Goal: Task Accomplishment & Management: Use online tool/utility

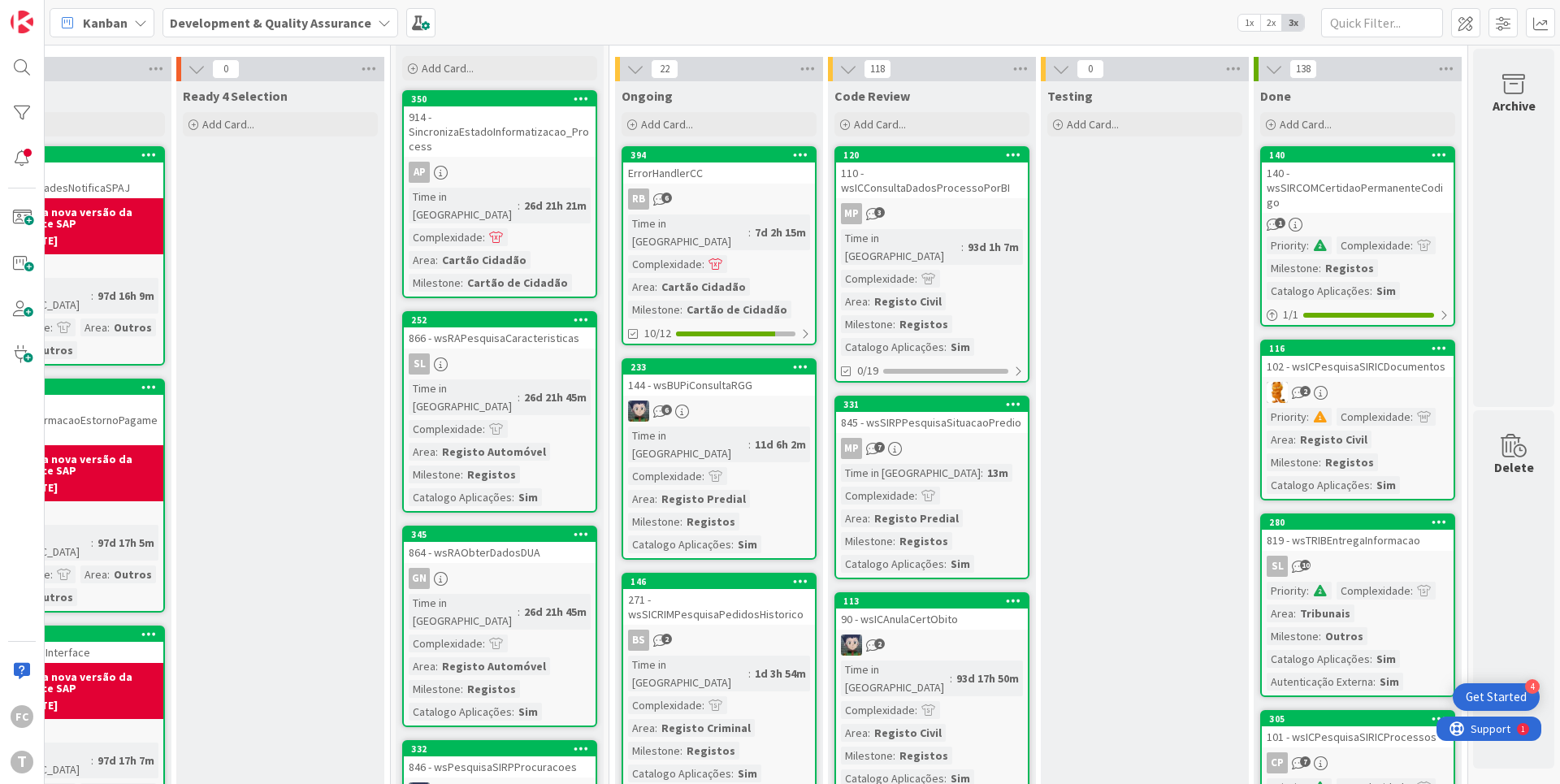
scroll to position [0, 306]
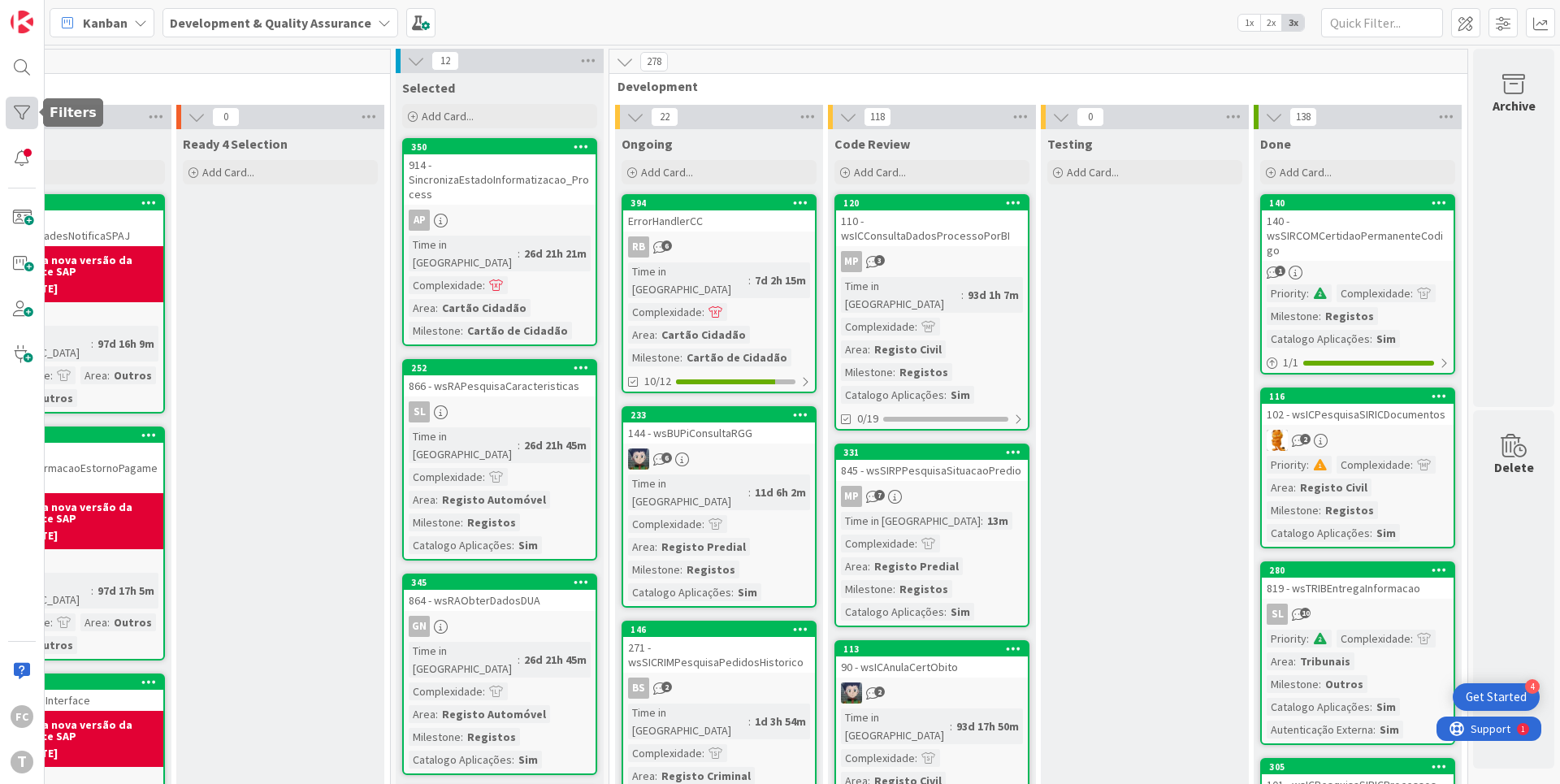
click at [24, 118] on div at bounding box center [22, 113] width 32 height 32
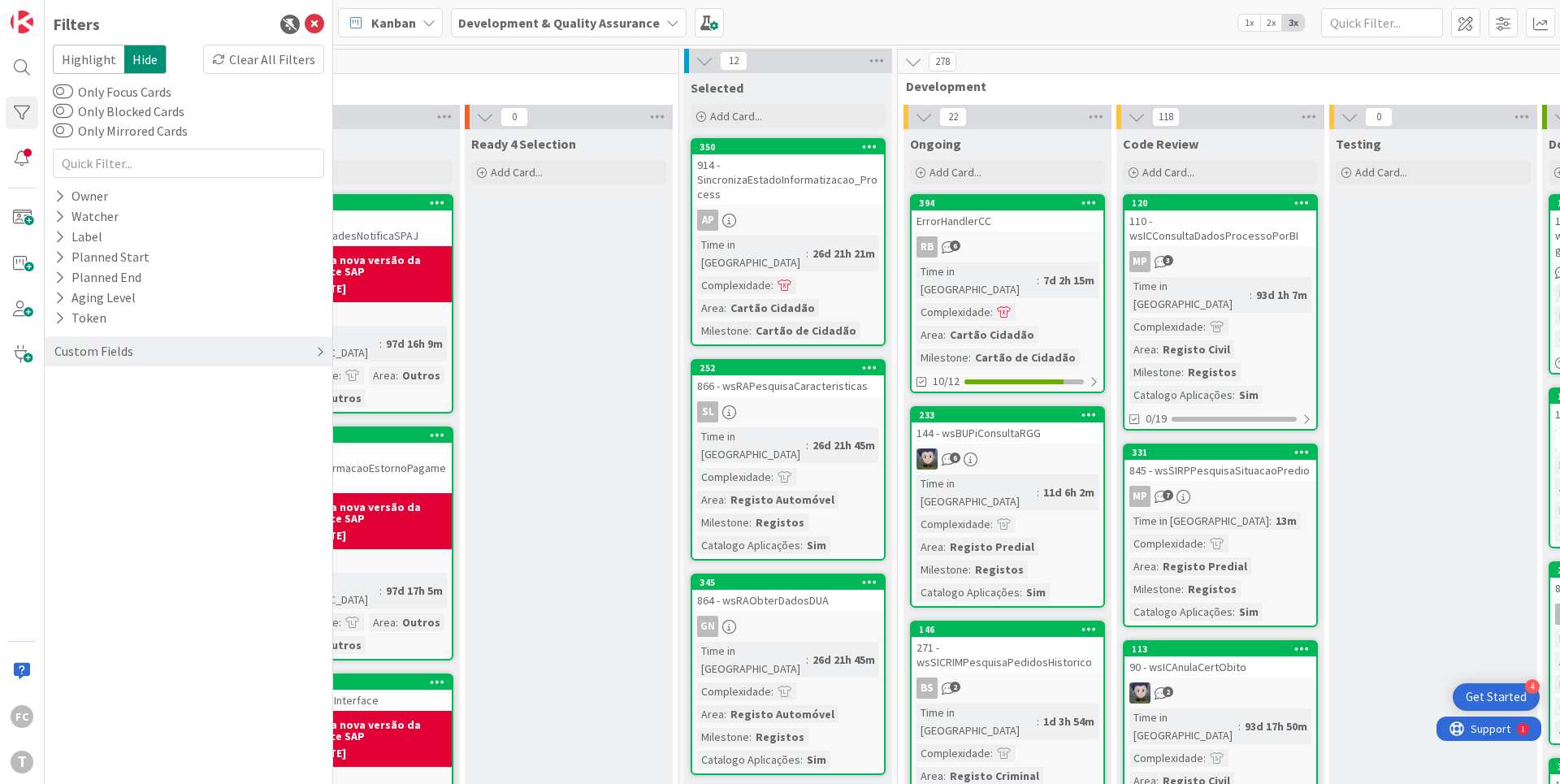
click at [76, 357] on div "Custom Fields" at bounding box center [93, 352] width 82 height 20
click at [51, 381] on div "Priority" at bounding box center [189, 385] width 287 height 20
click at [63, 407] on icon at bounding box center [62, 409] width 11 height 11
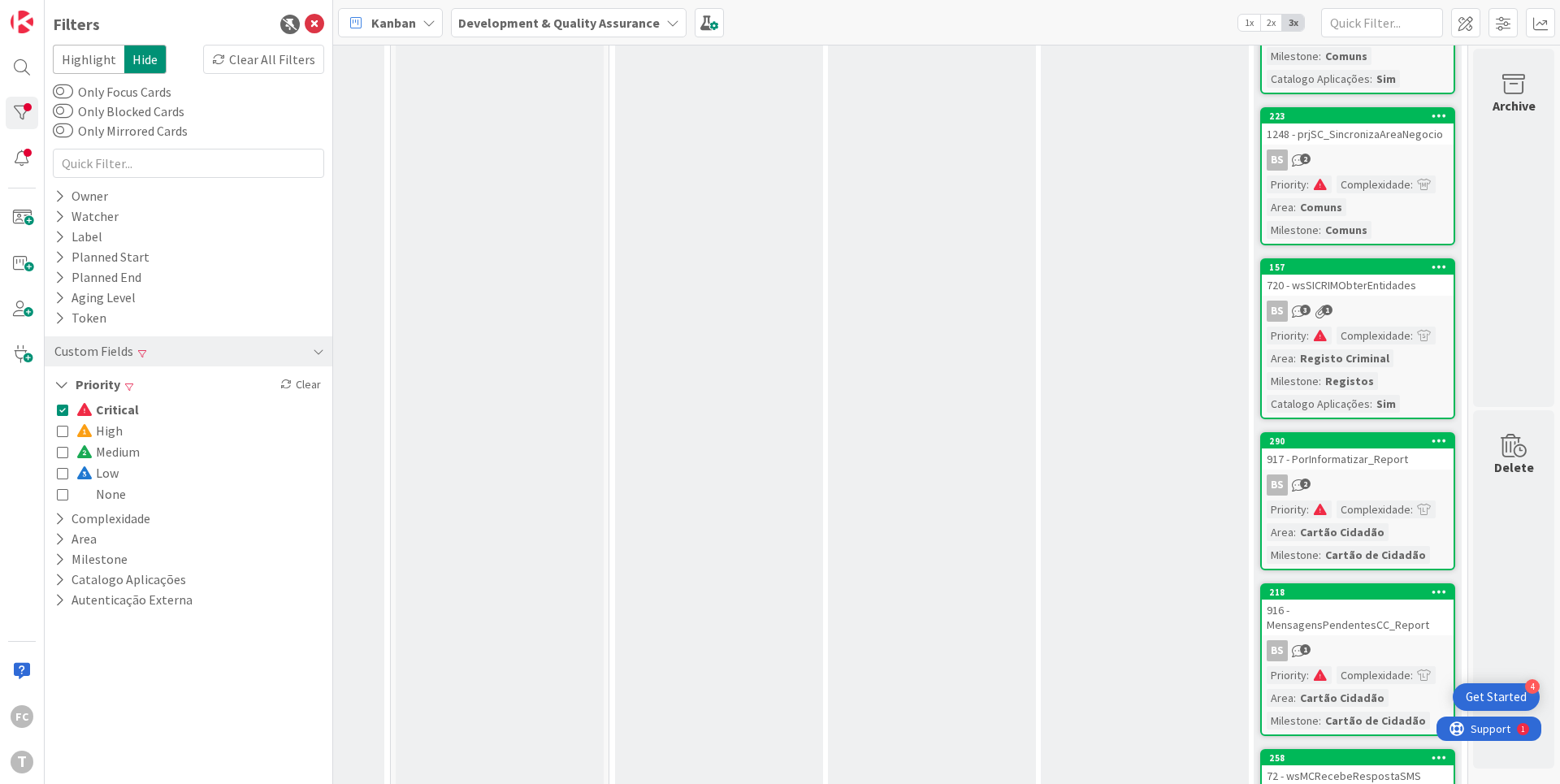
scroll to position [0, 595]
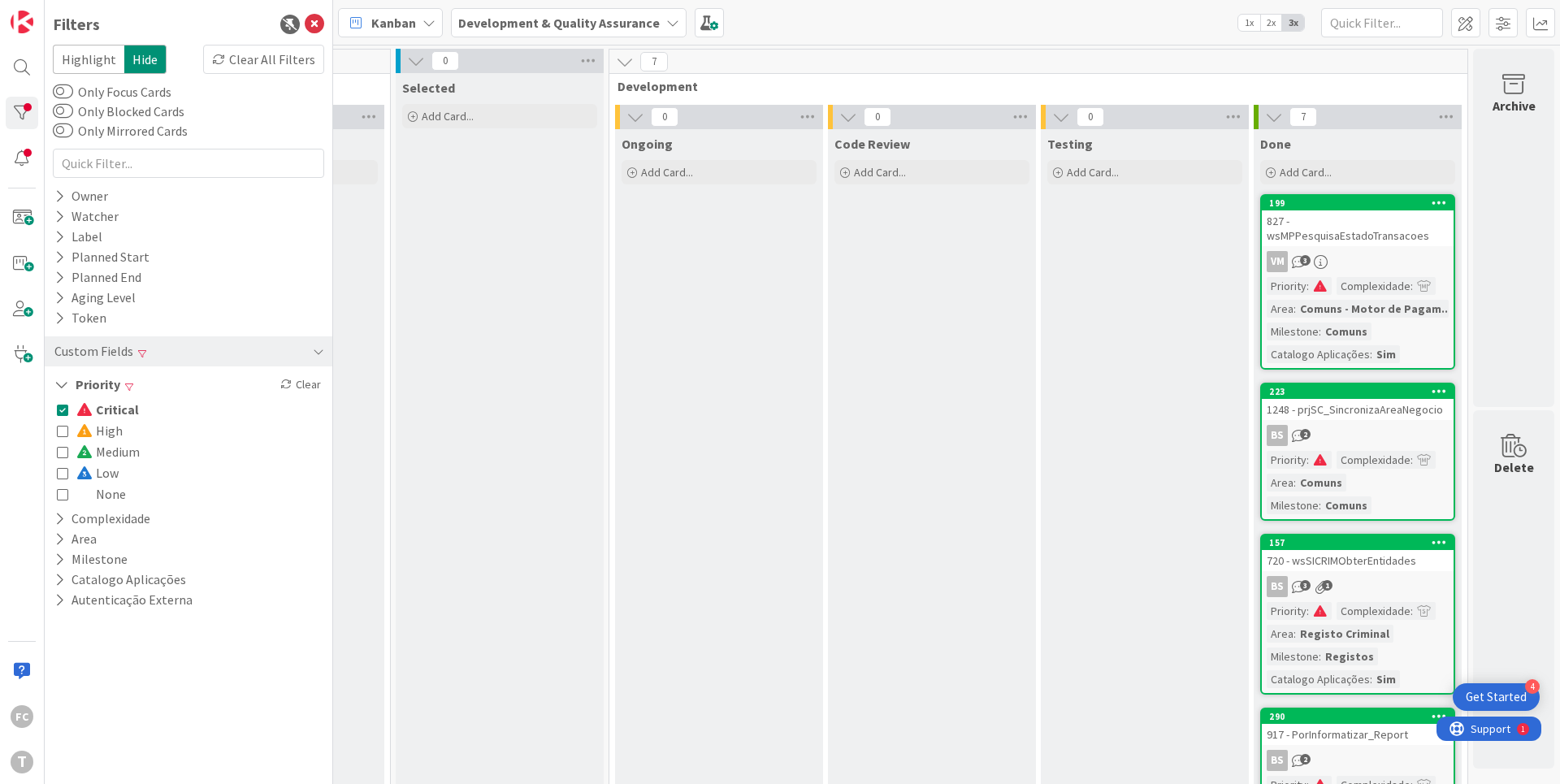
click at [59, 409] on icon at bounding box center [62, 409] width 11 height 11
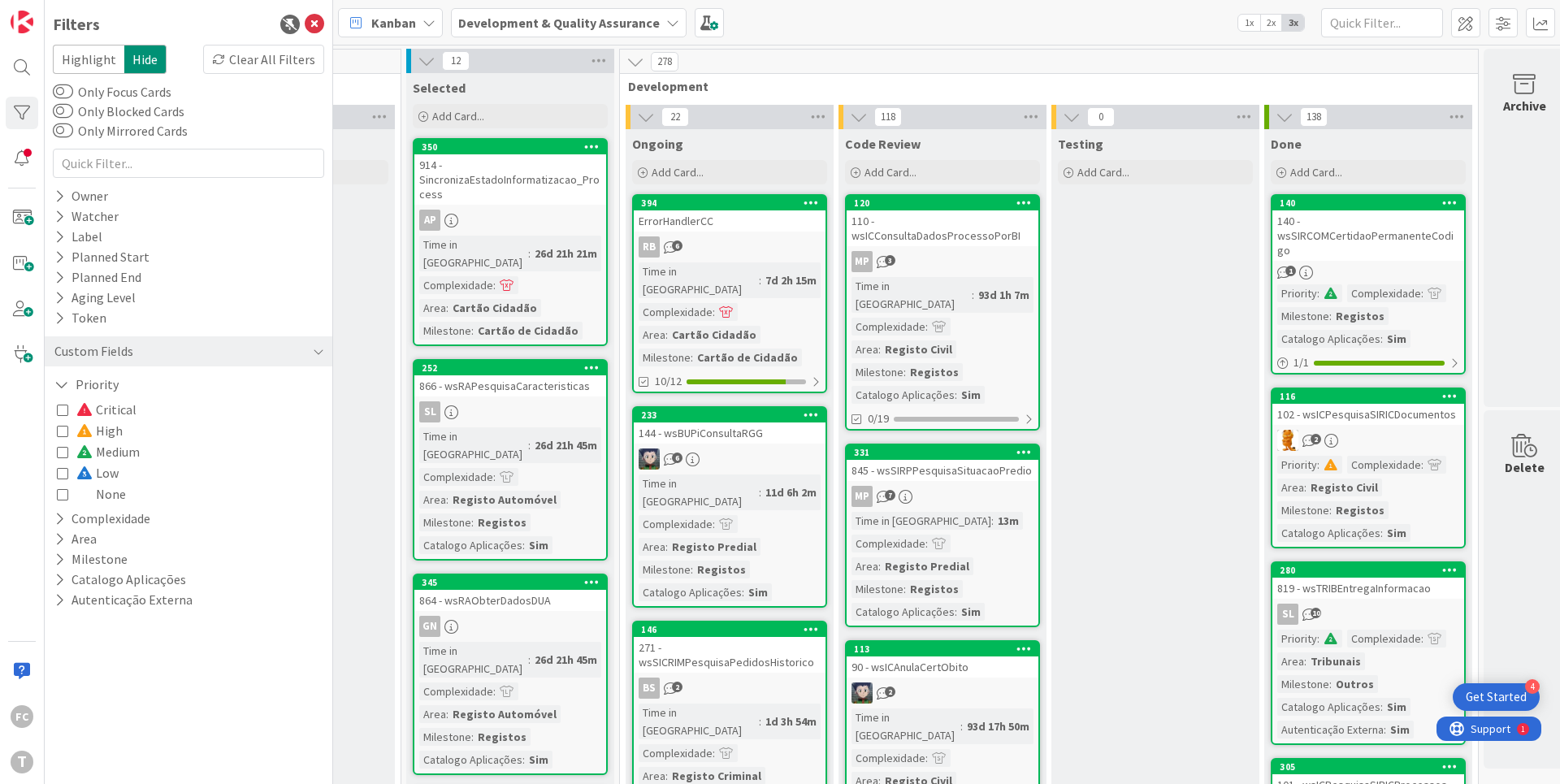
scroll to position [0, 584]
click at [64, 240] on icon at bounding box center [59, 237] width 10 height 14
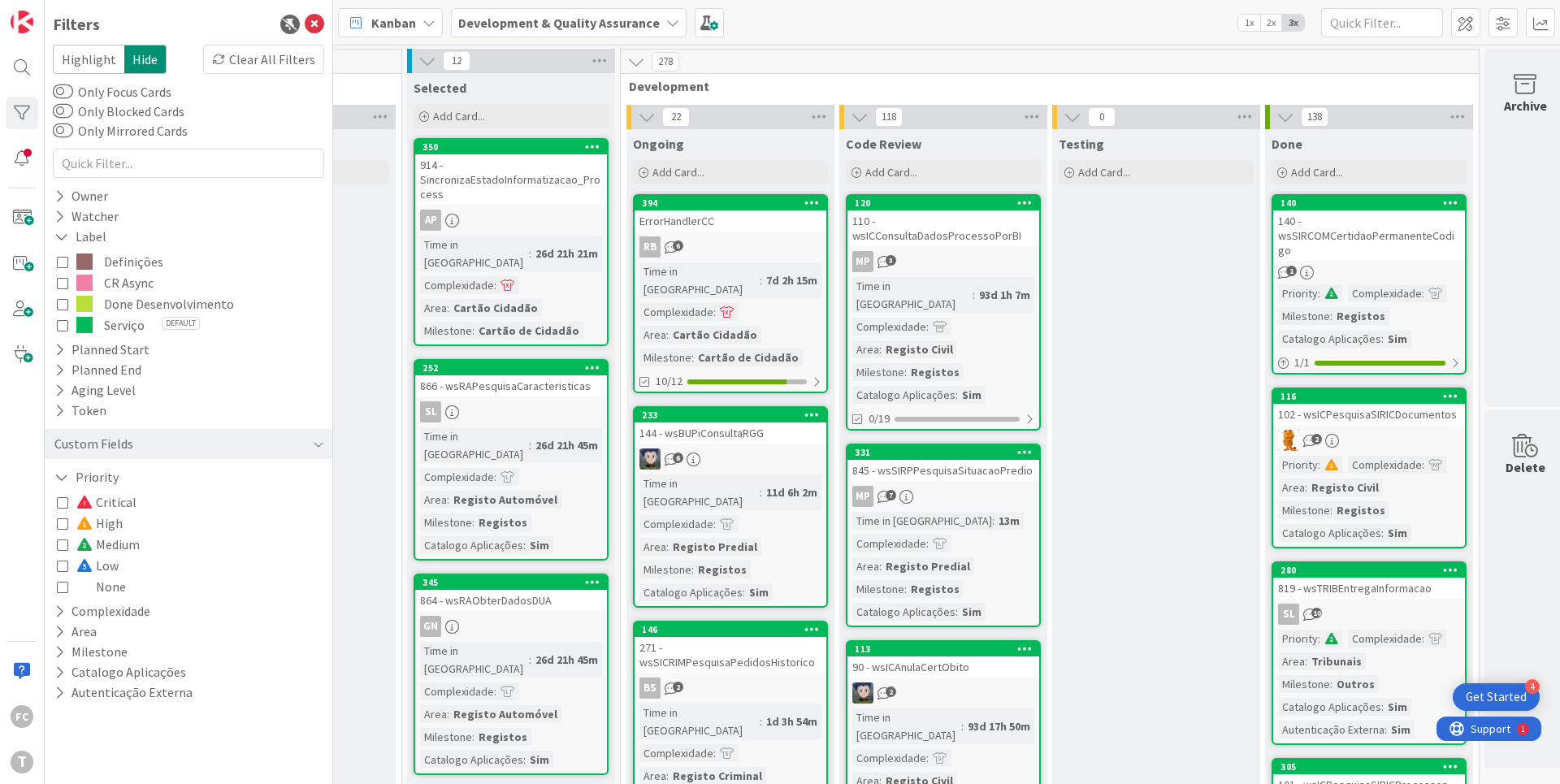
click at [65, 306] on icon at bounding box center [62, 303] width 11 height 11
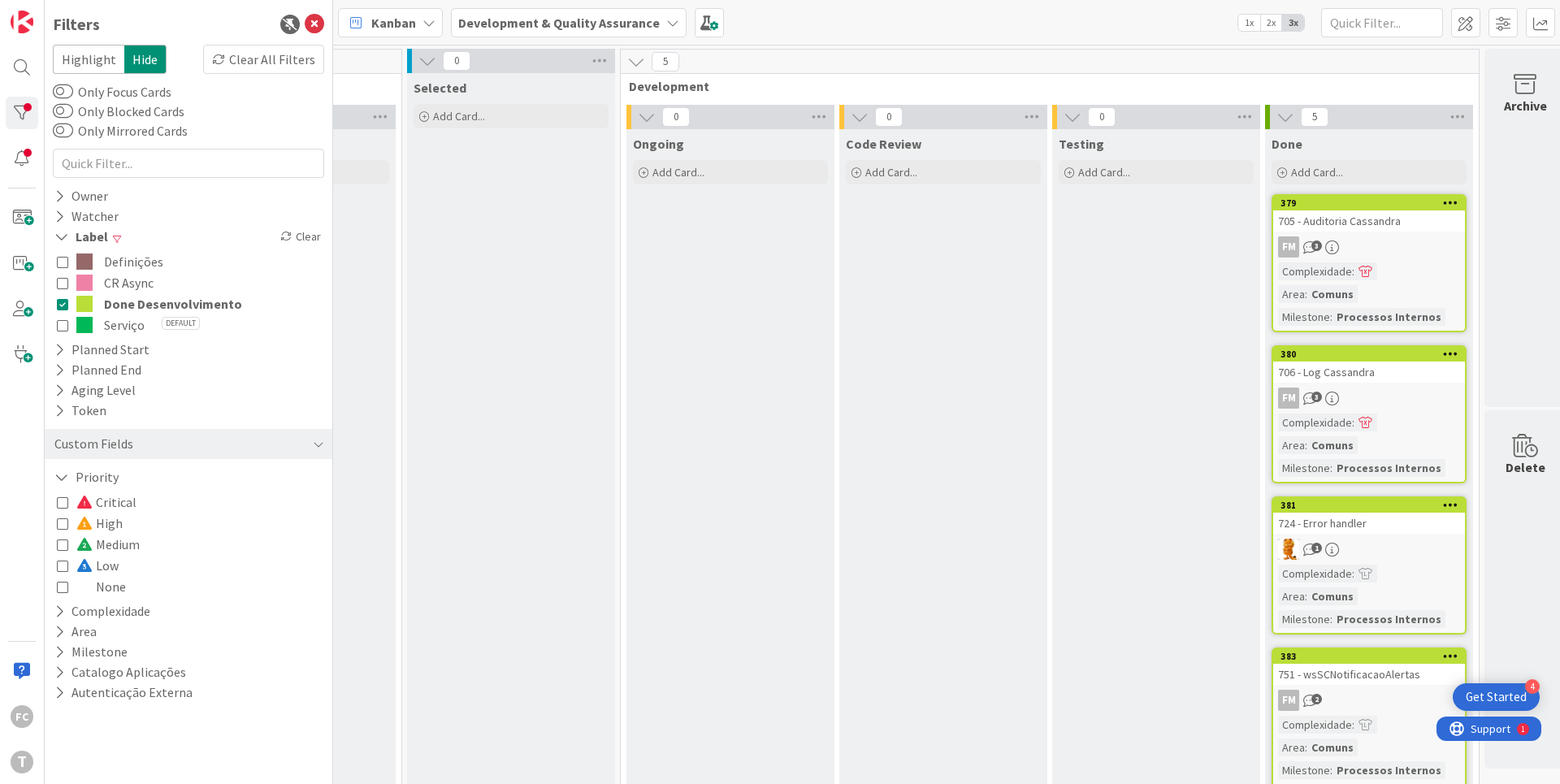
scroll to position [84, 584]
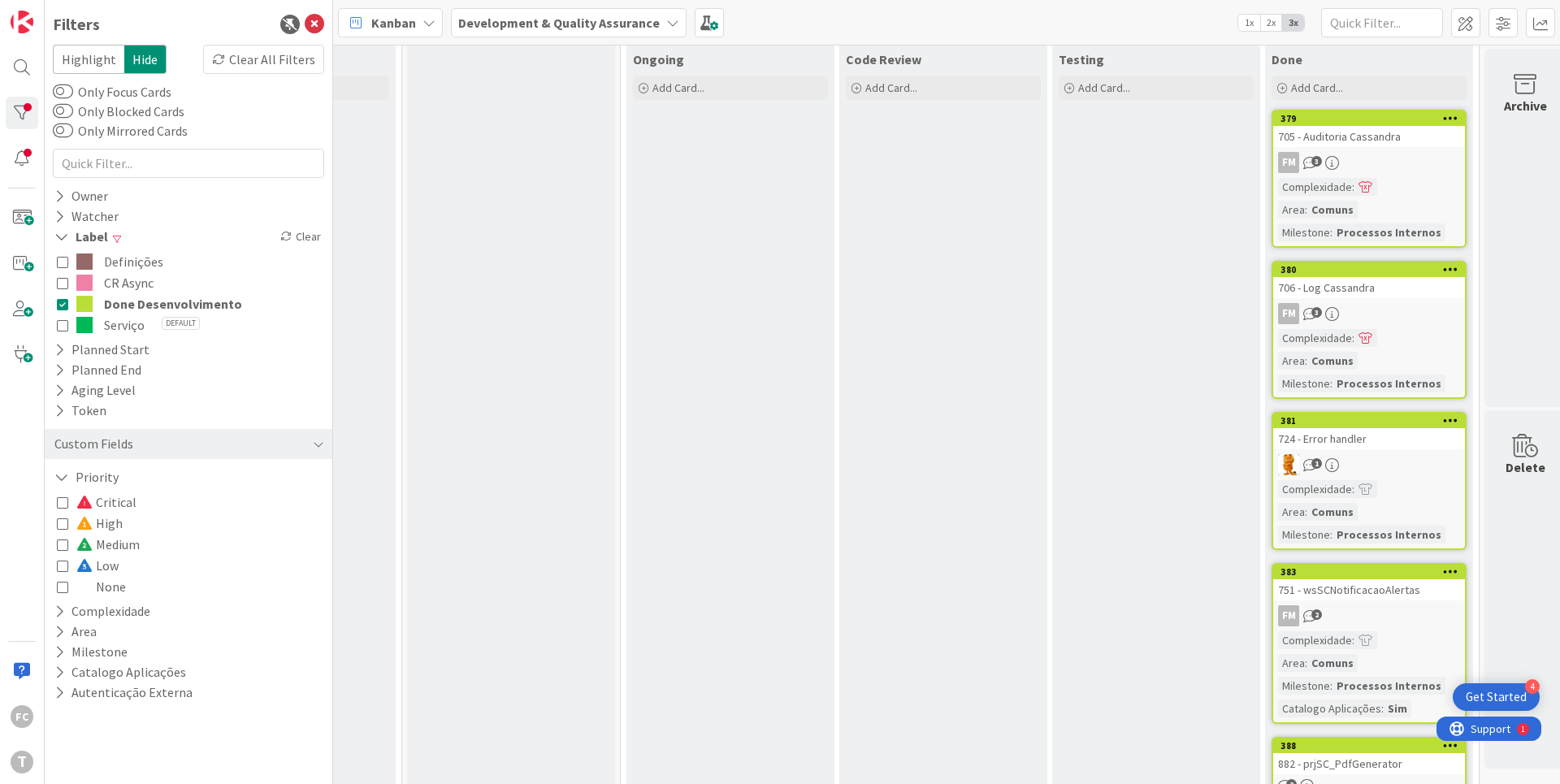
click at [65, 304] on icon at bounding box center [62, 303] width 11 height 11
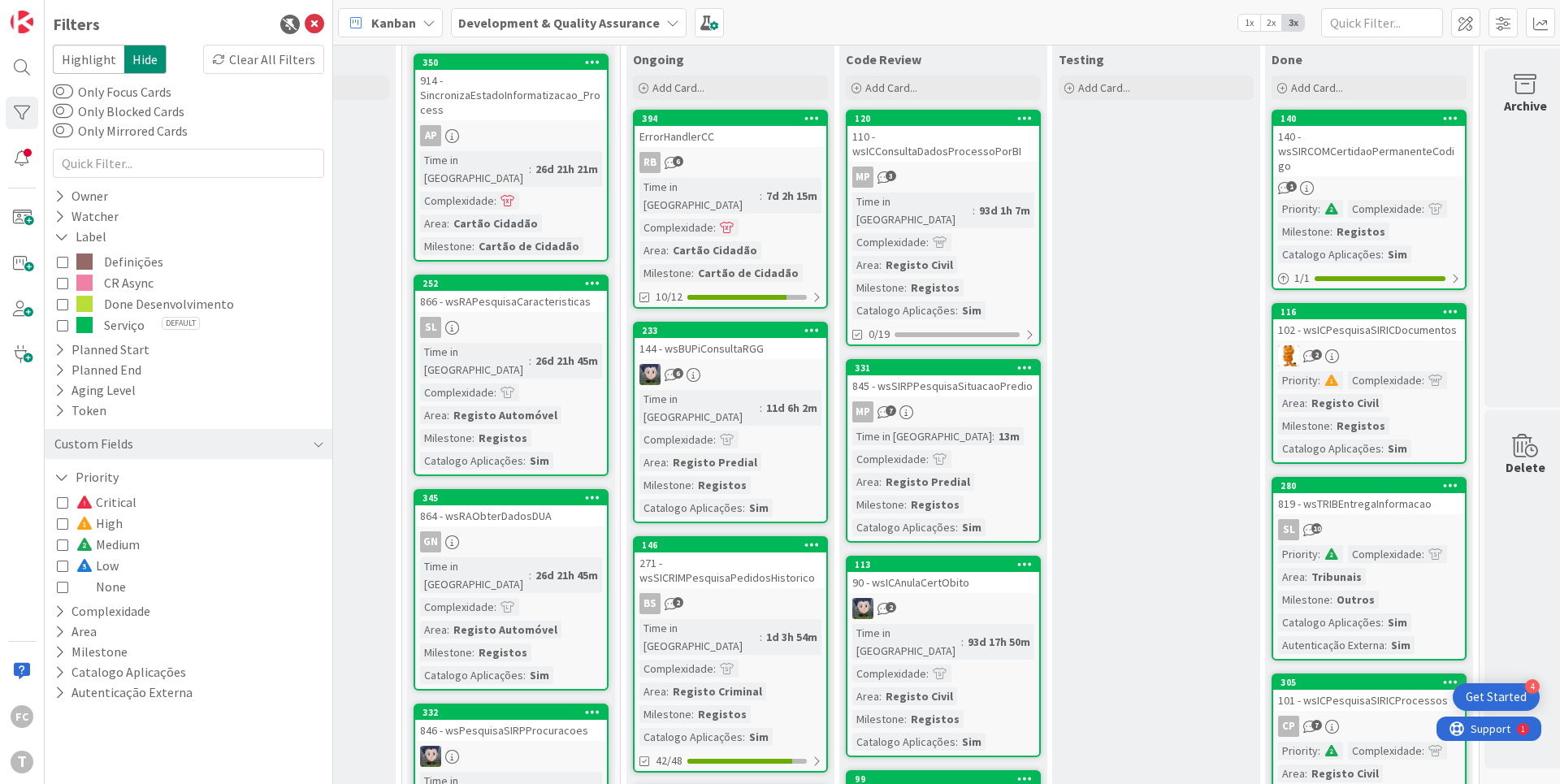
click at [65, 283] on icon at bounding box center [62, 282] width 11 height 11
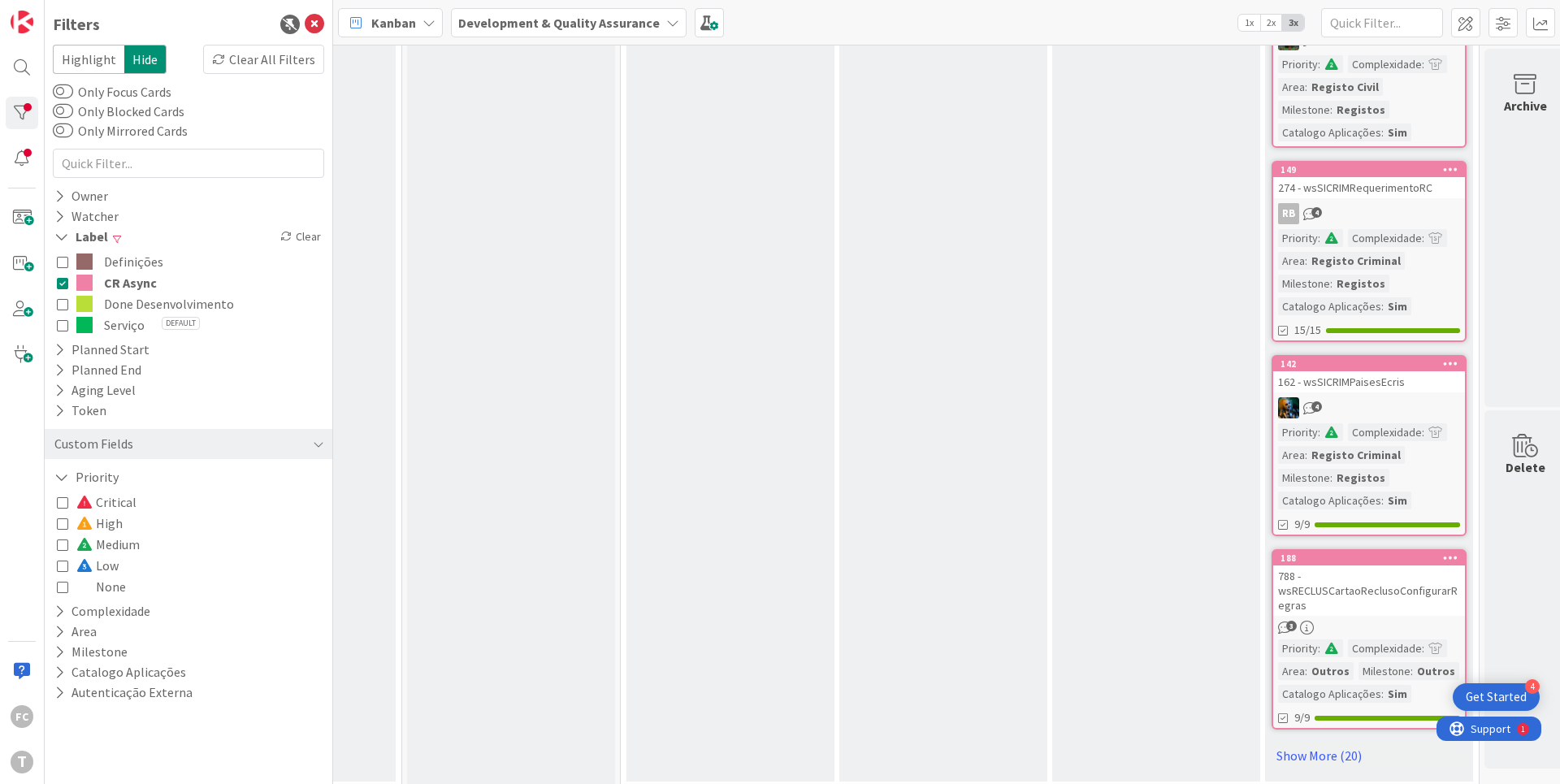
scroll to position [0, 584]
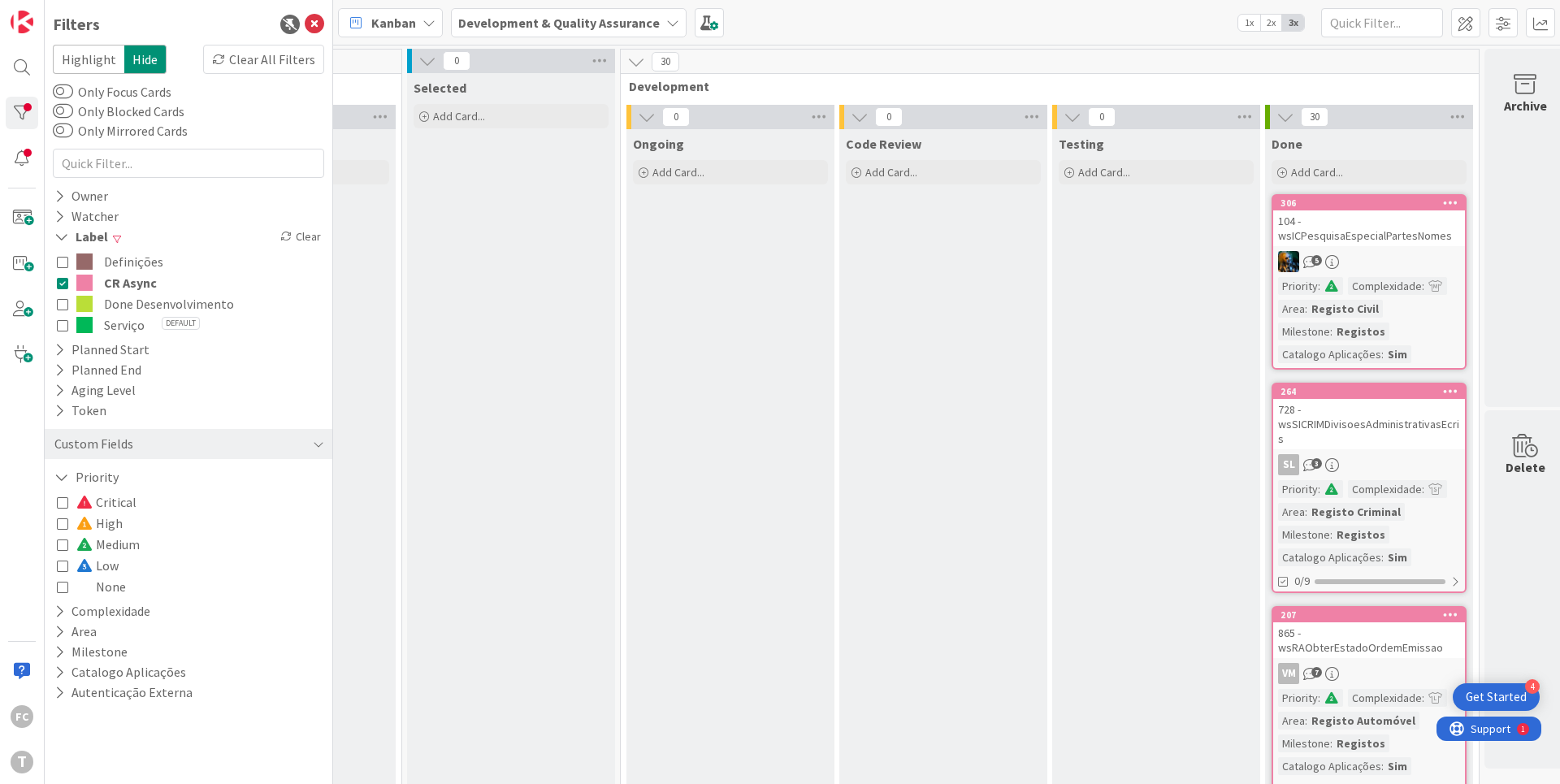
click at [65, 283] on icon at bounding box center [62, 282] width 11 height 11
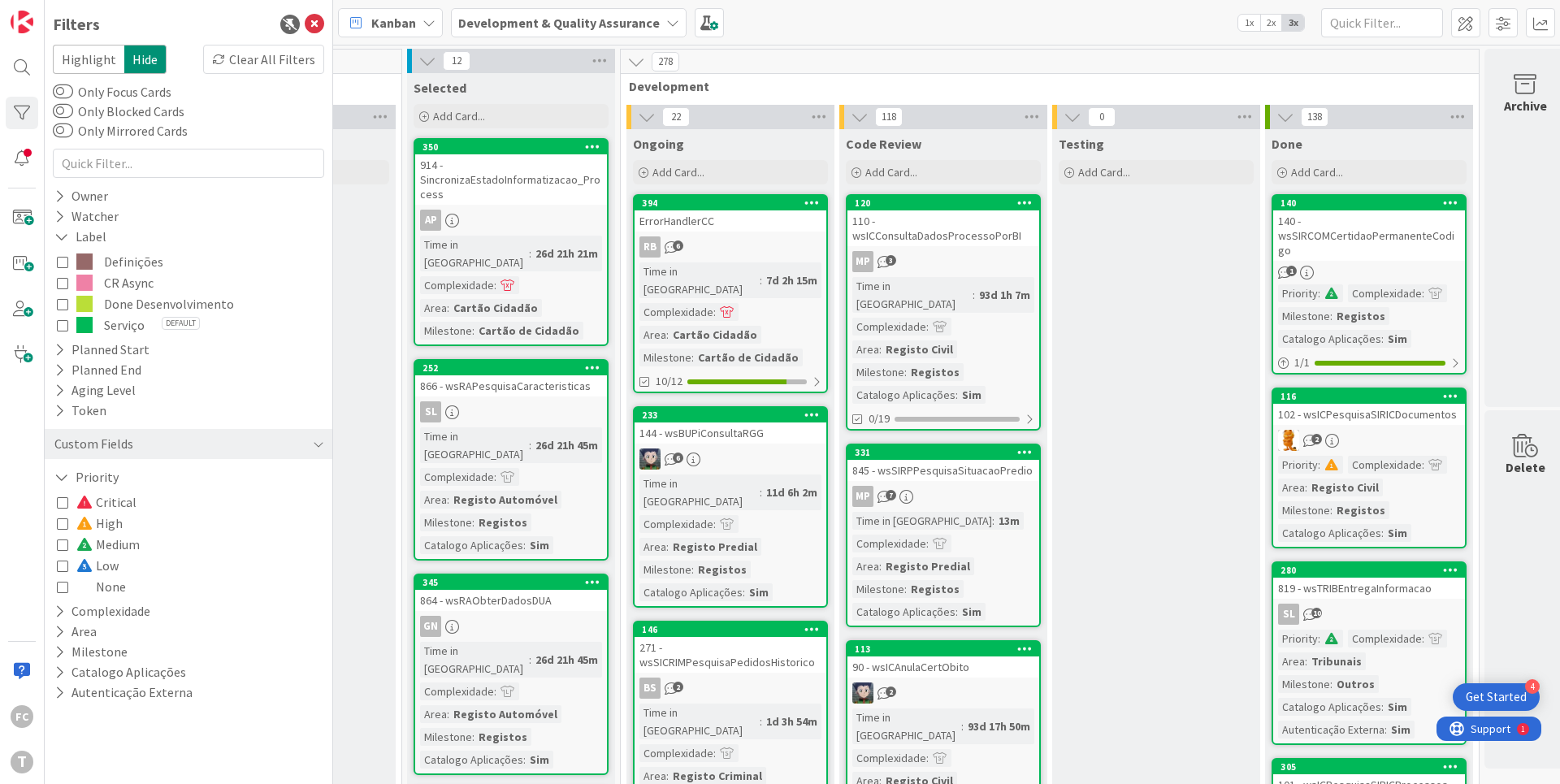
click at [64, 545] on icon at bounding box center [62, 544] width 11 height 11
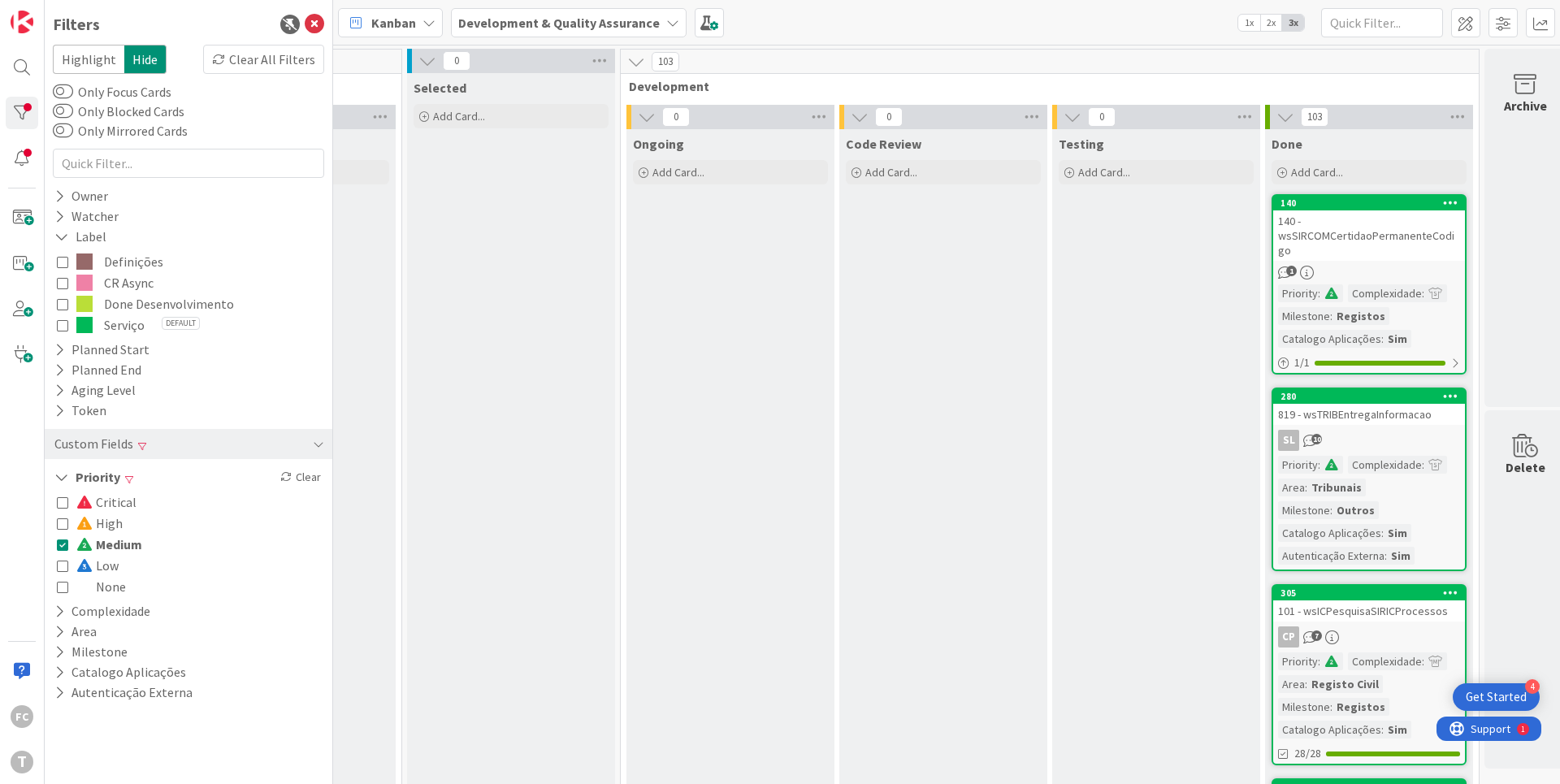
click at [62, 546] on icon at bounding box center [62, 544] width 11 height 11
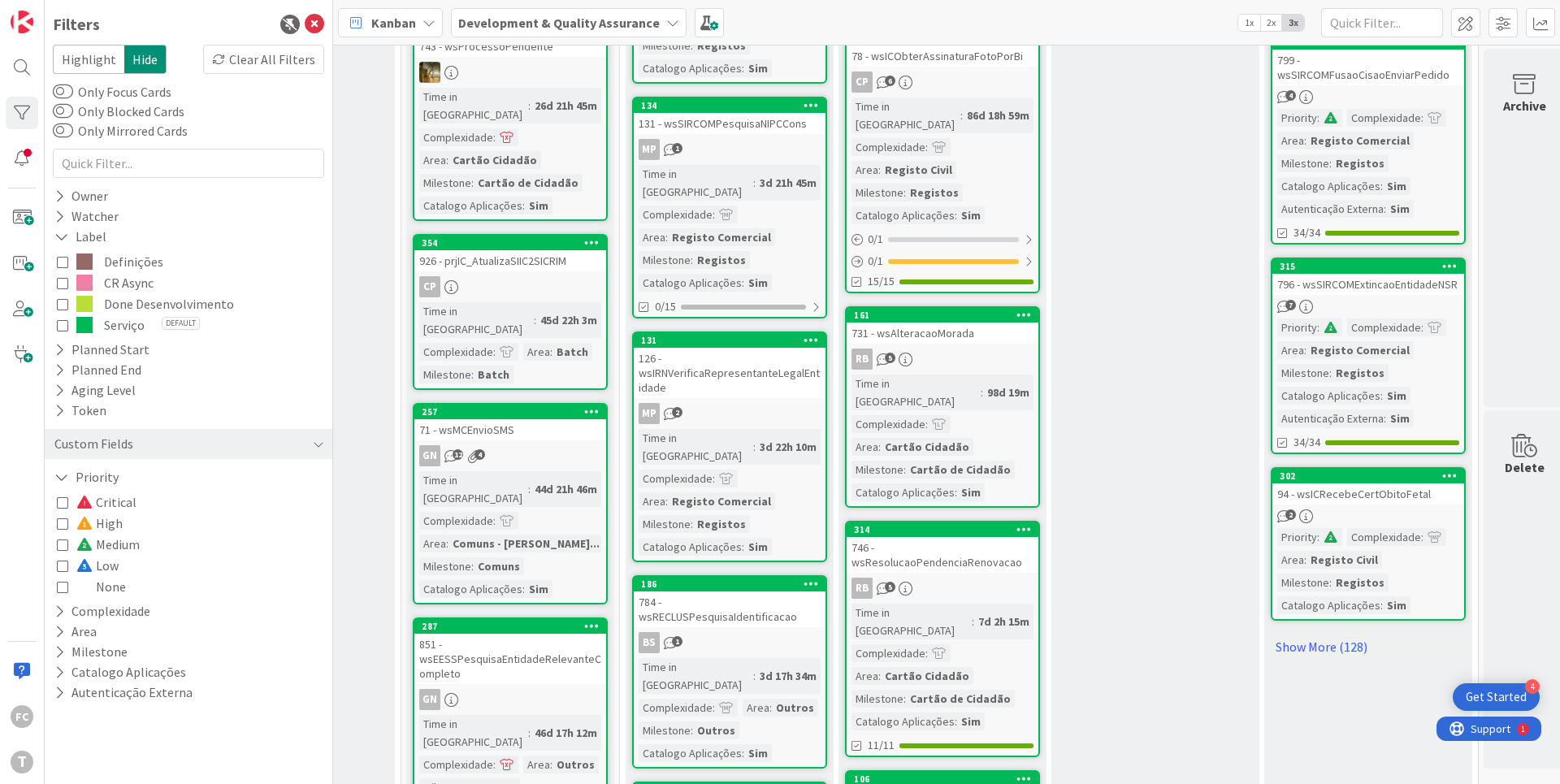
scroll to position [1500, 584]
